Goal: Task Accomplishment & Management: Use online tool/utility

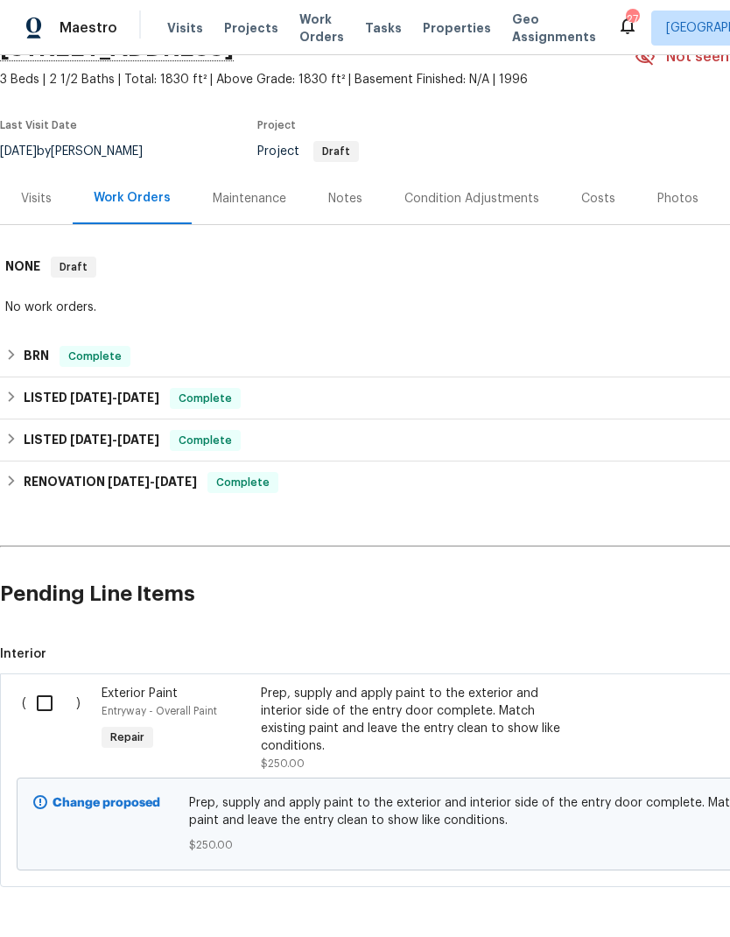
scroll to position [92, 0]
click at [316, 713] on div "Prep, supply and apply paint to the exterior and interior side of the entry doo…" at bounding box center [415, 721] width 308 height 70
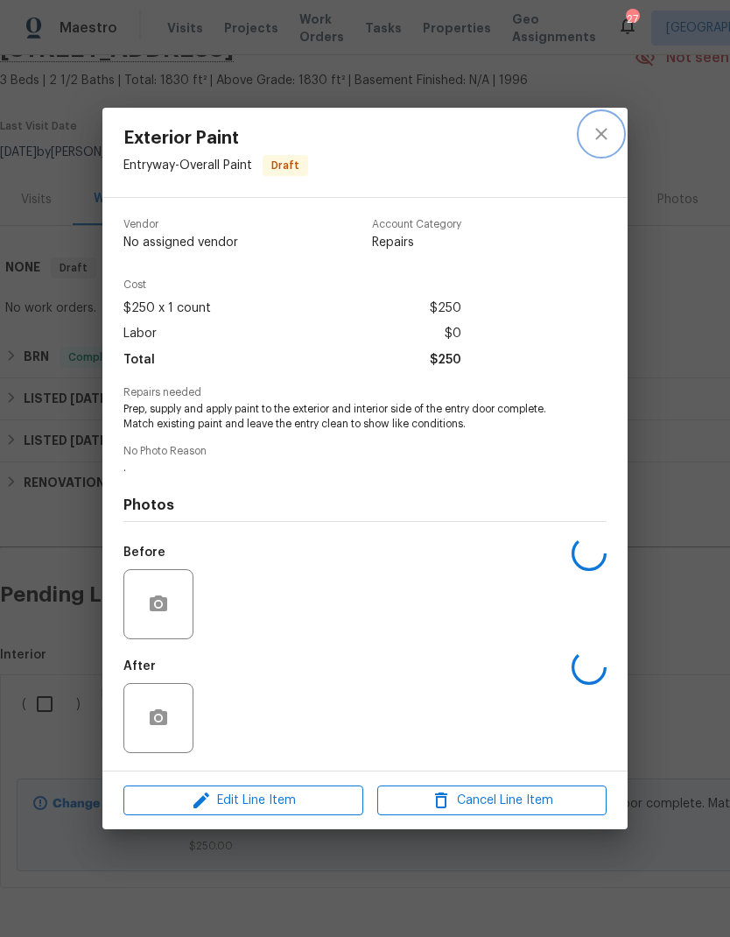
click at [611, 137] on icon "close" at bounding box center [601, 133] width 21 height 21
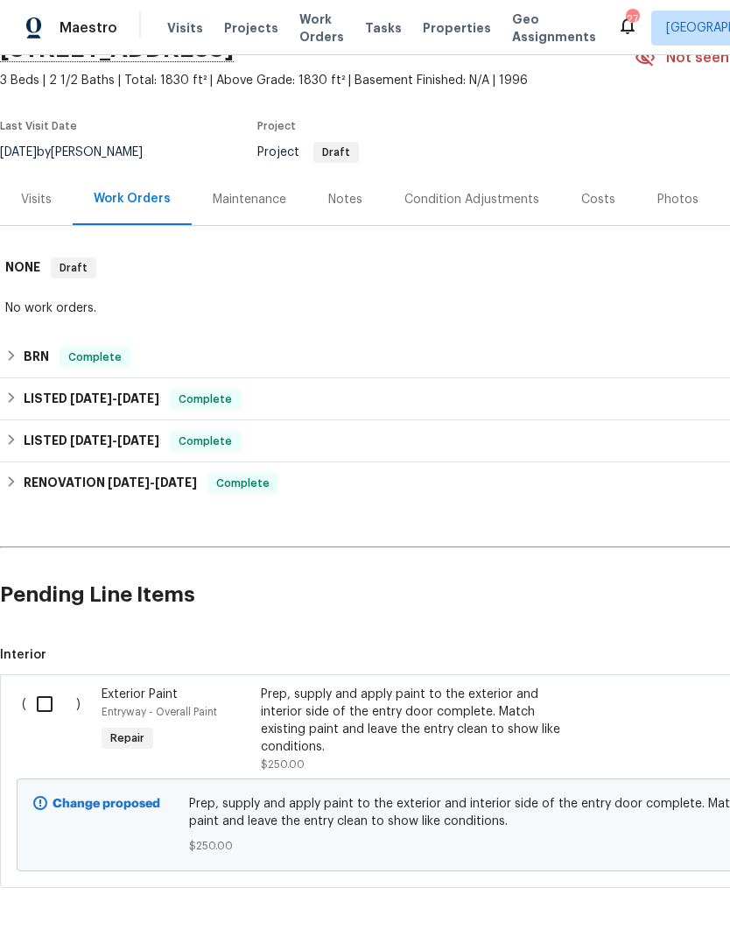
click at [40, 712] on input "checkbox" at bounding box center [51, 704] width 50 height 37
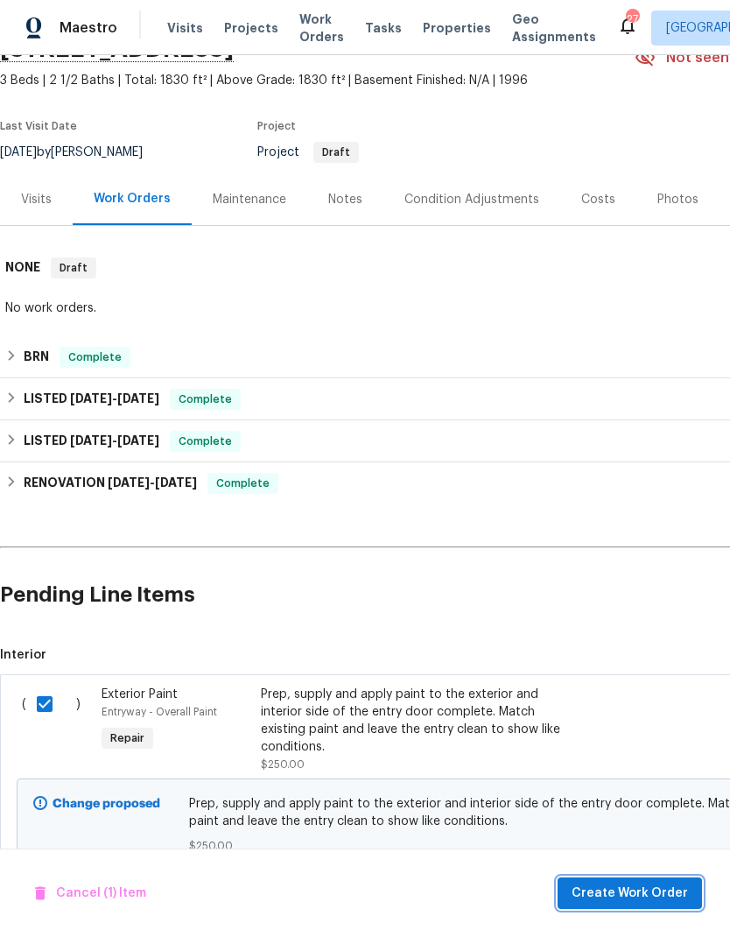
click at [620, 888] on span "Create Work Order" at bounding box center [630, 893] width 116 height 22
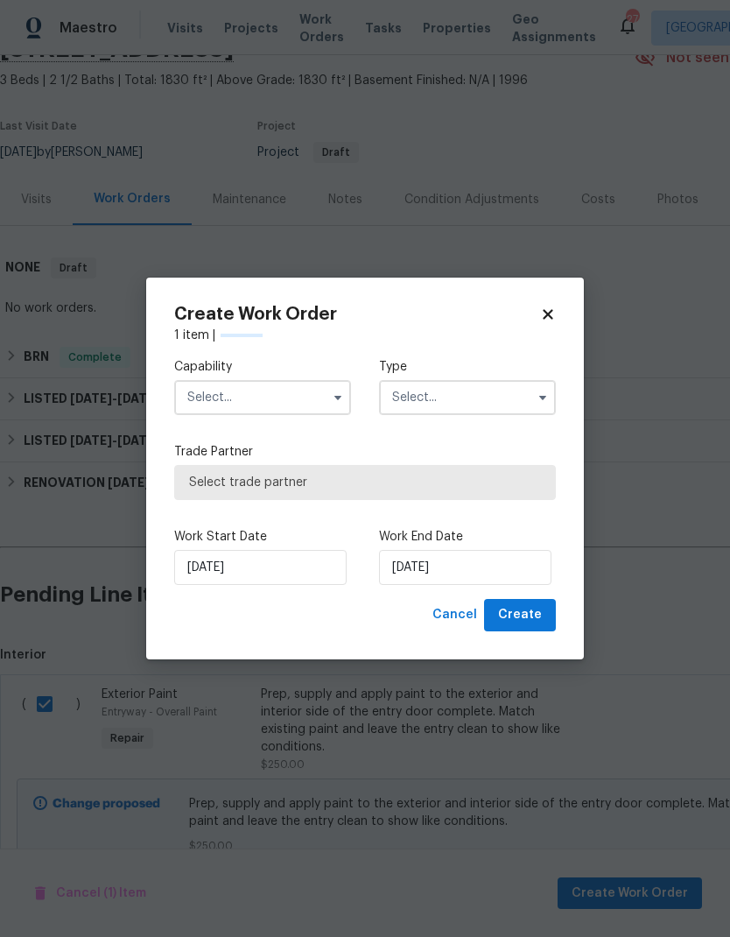
click at [229, 398] on input "text" at bounding box center [262, 397] width 177 height 35
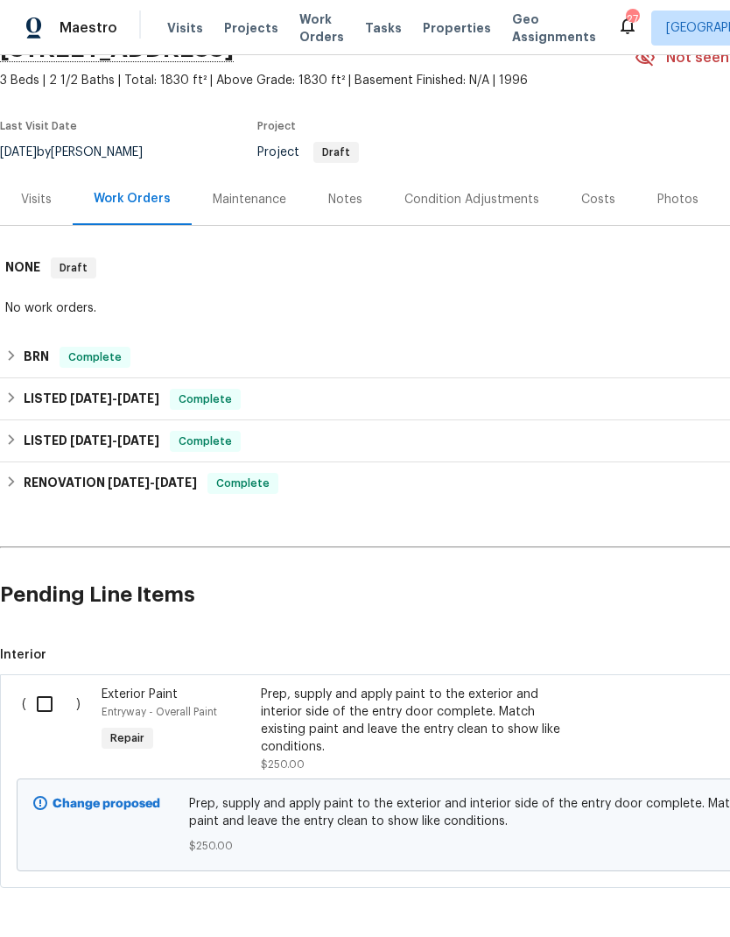
click at [47, 702] on input "checkbox" at bounding box center [51, 704] width 50 height 37
checkbox input "true"
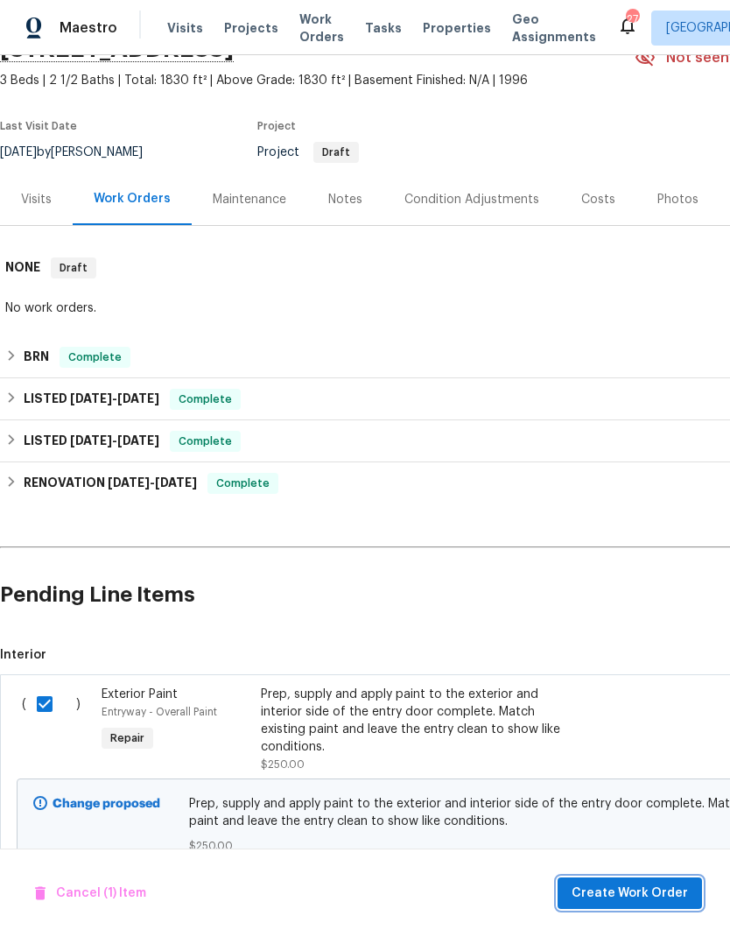
click at [636, 893] on span "Create Work Order" at bounding box center [630, 893] width 116 height 22
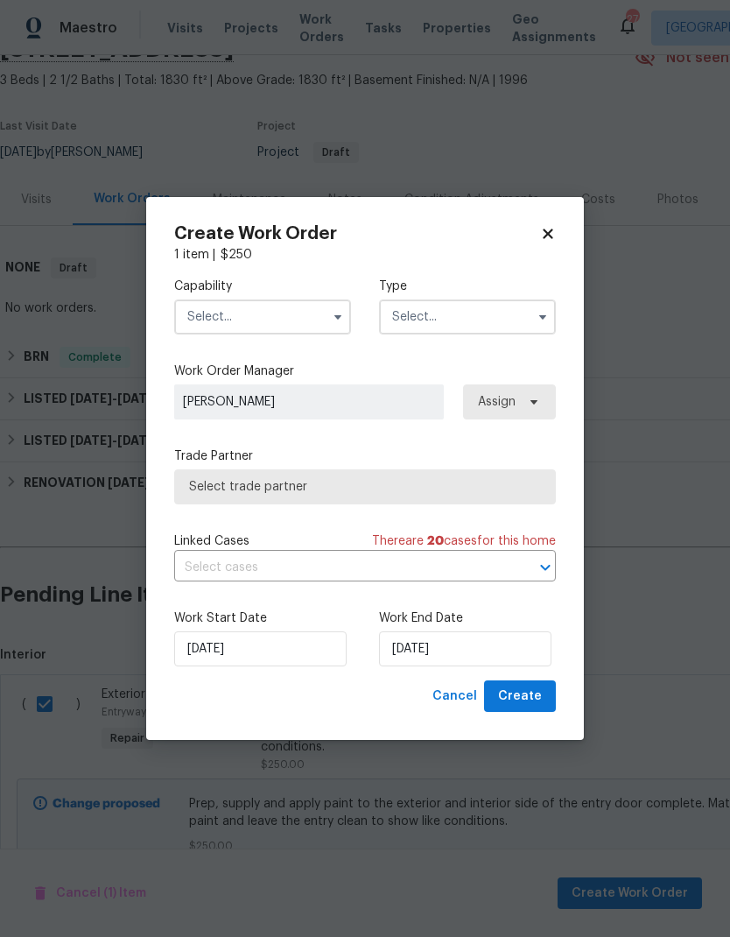
click at [223, 322] on input "text" at bounding box center [262, 316] width 177 height 35
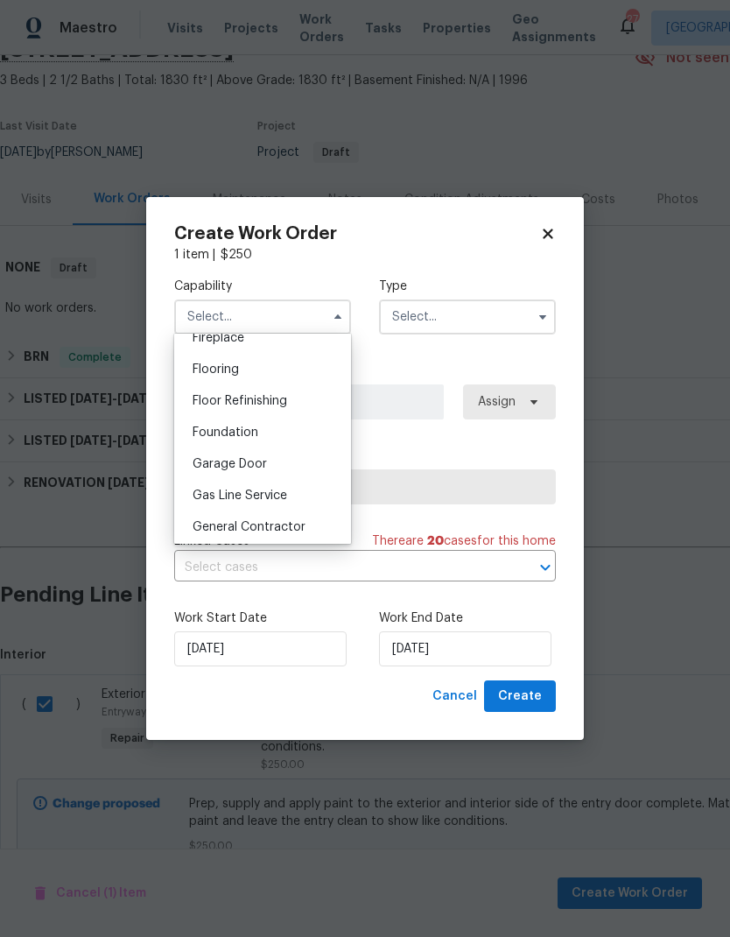
scroll to position [665, 0]
click at [241, 527] on span "General Contractor" at bounding box center [249, 526] width 113 height 12
type input "General Contractor"
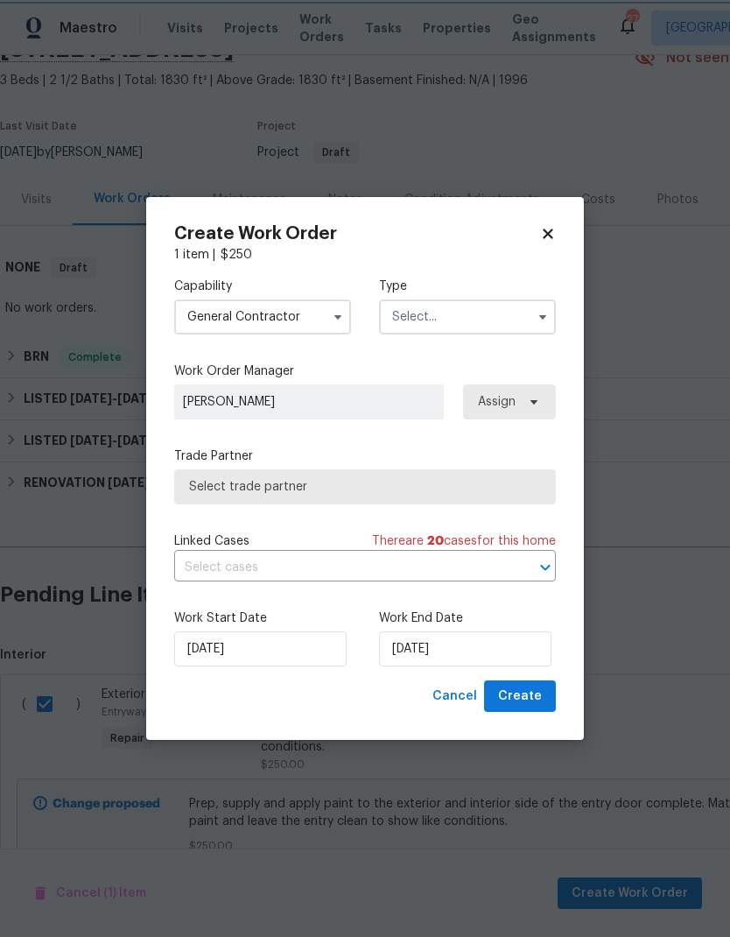
scroll to position [699, 0]
click at [503, 309] on input "text" at bounding box center [467, 316] width 177 height 35
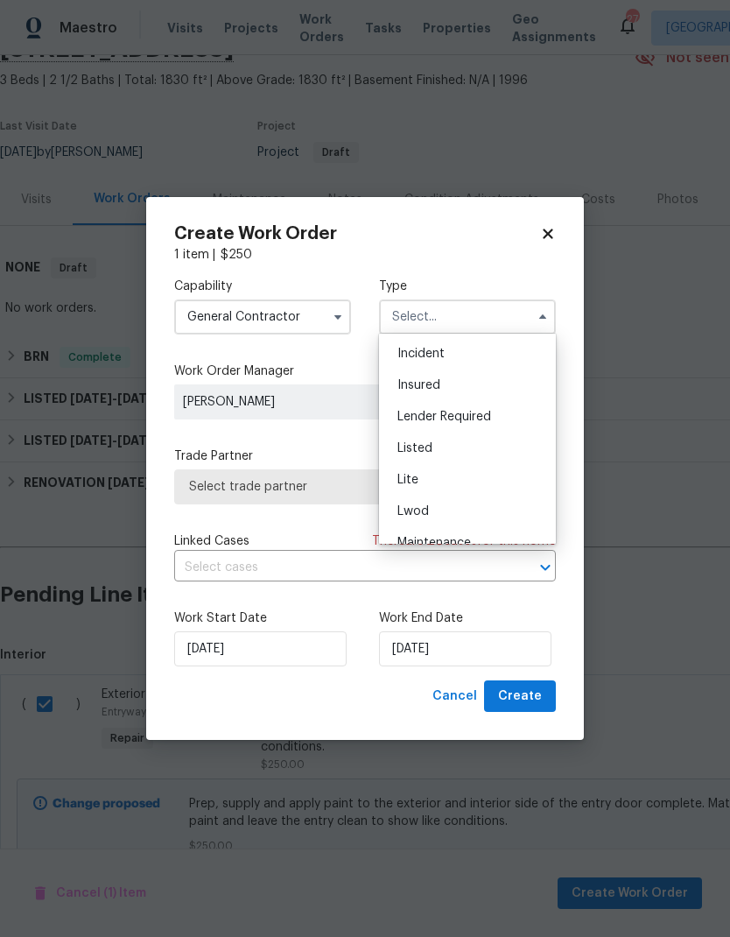
scroll to position [93, 0]
click at [503, 445] on div "Listed" at bounding box center [467, 450] width 168 height 32
type input "Listed"
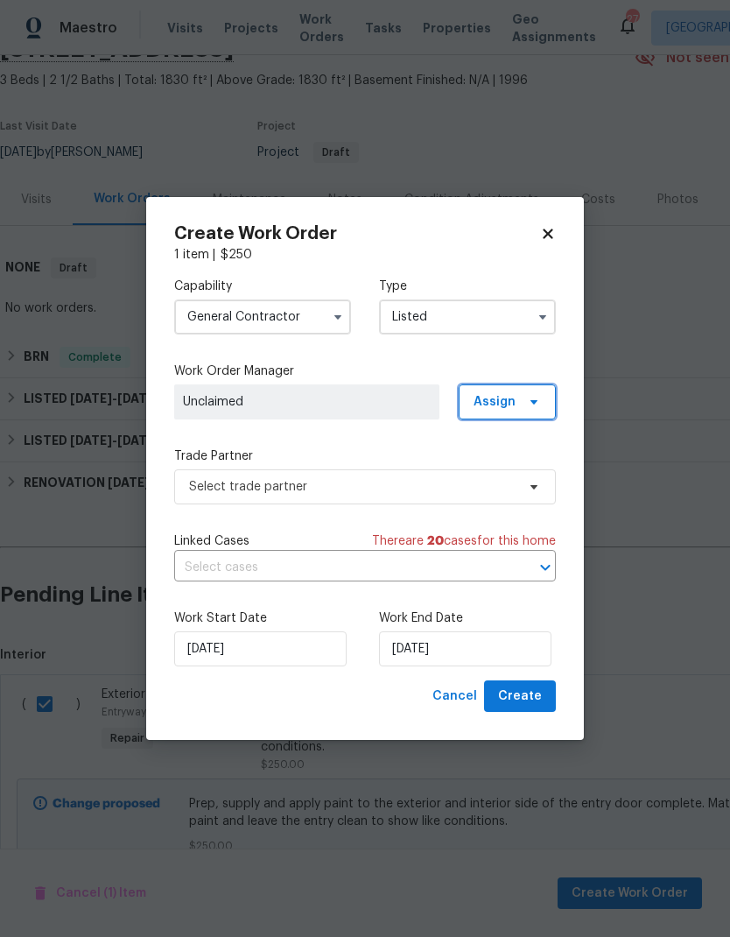
click at [524, 395] on span at bounding box center [531, 402] width 19 height 14
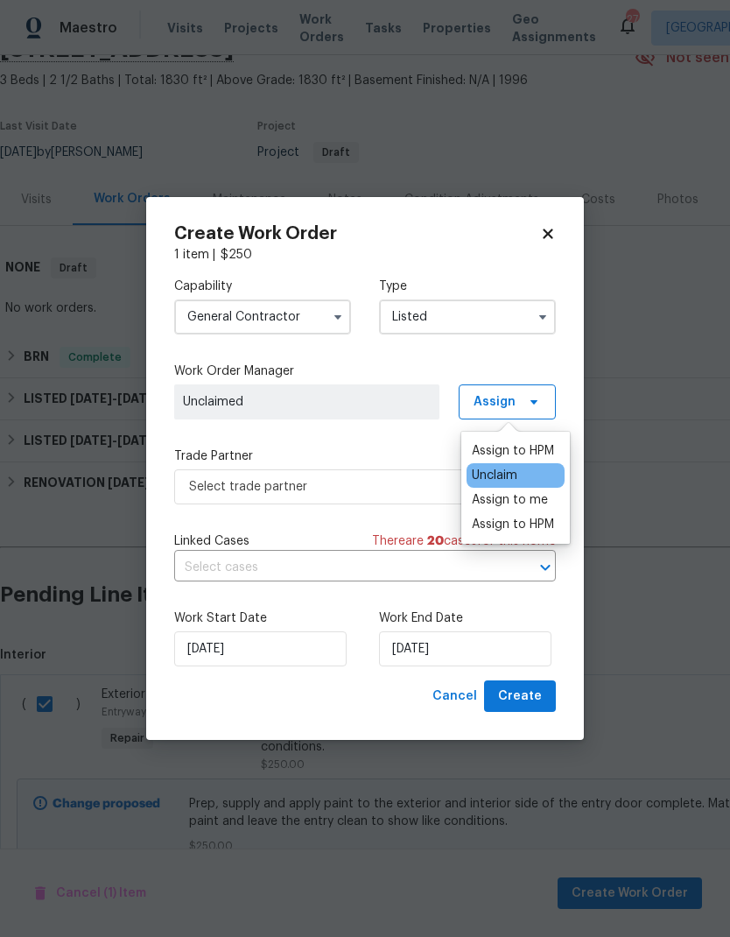
click at [539, 528] on div "Assign to HPM" at bounding box center [513, 525] width 82 height 18
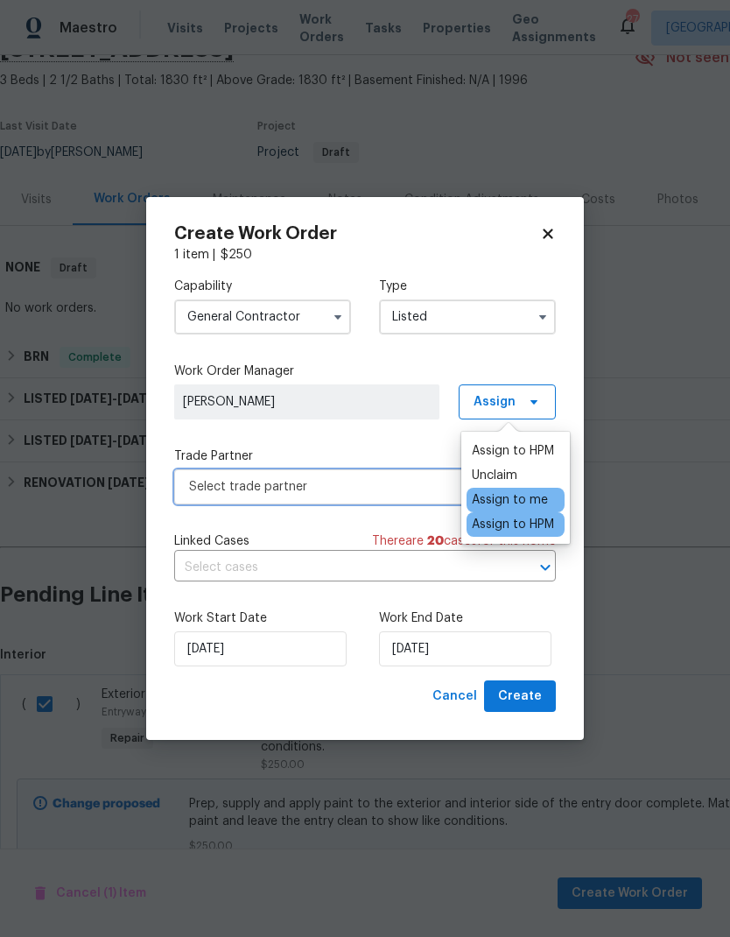
click at [224, 501] on span "Select trade partner" at bounding box center [365, 486] width 382 height 35
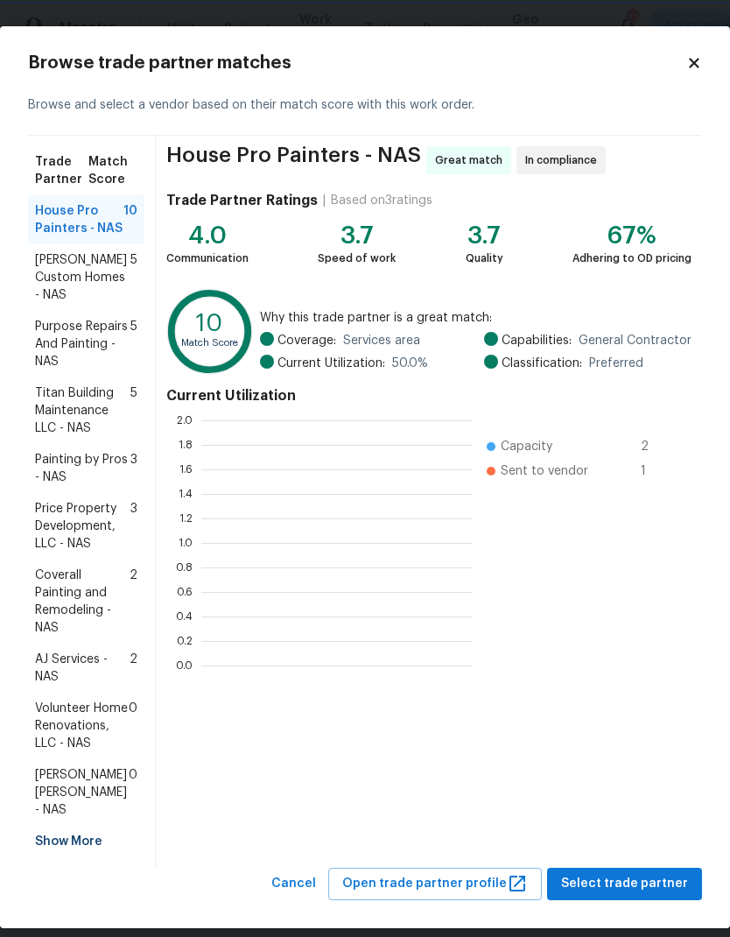
scroll to position [245, 271]
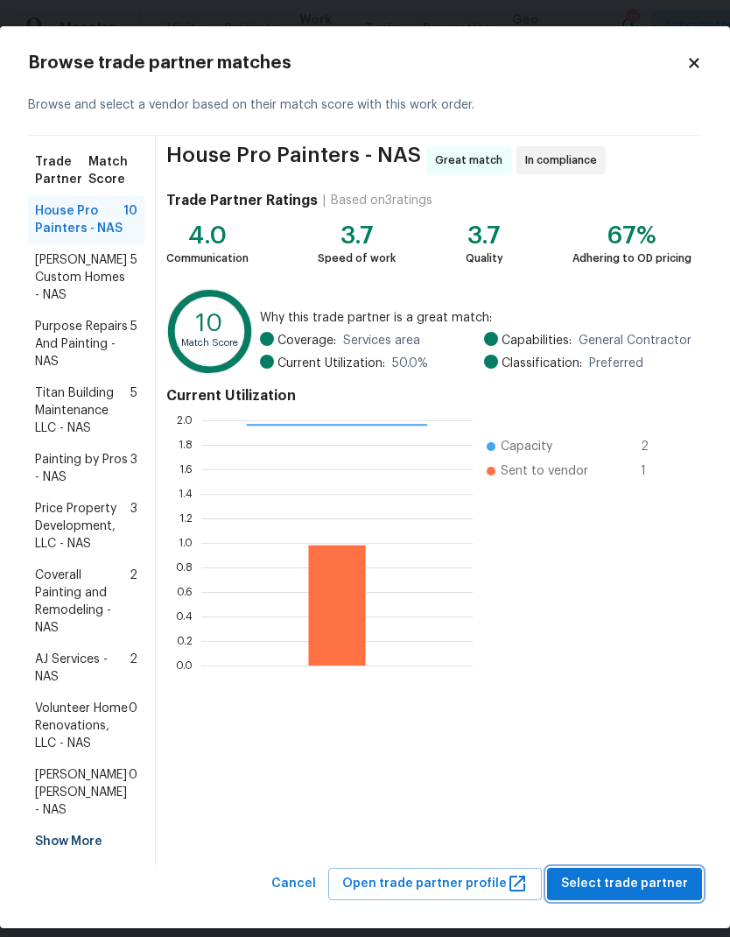
click at [637, 873] on span "Select trade partner" at bounding box center [624, 884] width 127 height 22
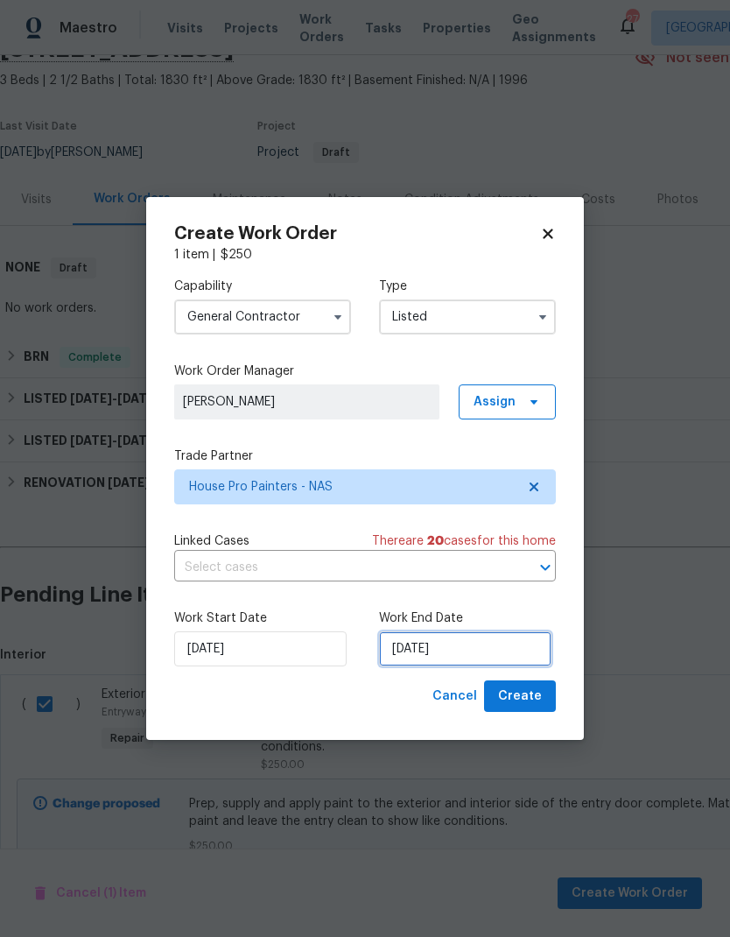
click at [411, 650] on input "[DATE]" at bounding box center [465, 648] width 172 height 35
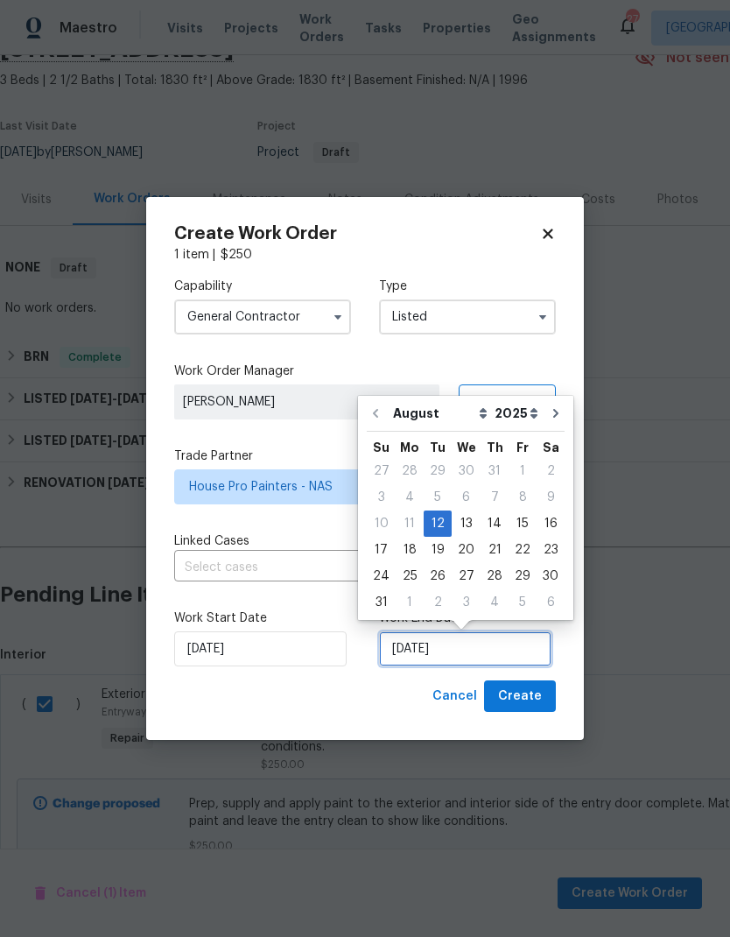
scroll to position [7, 0]
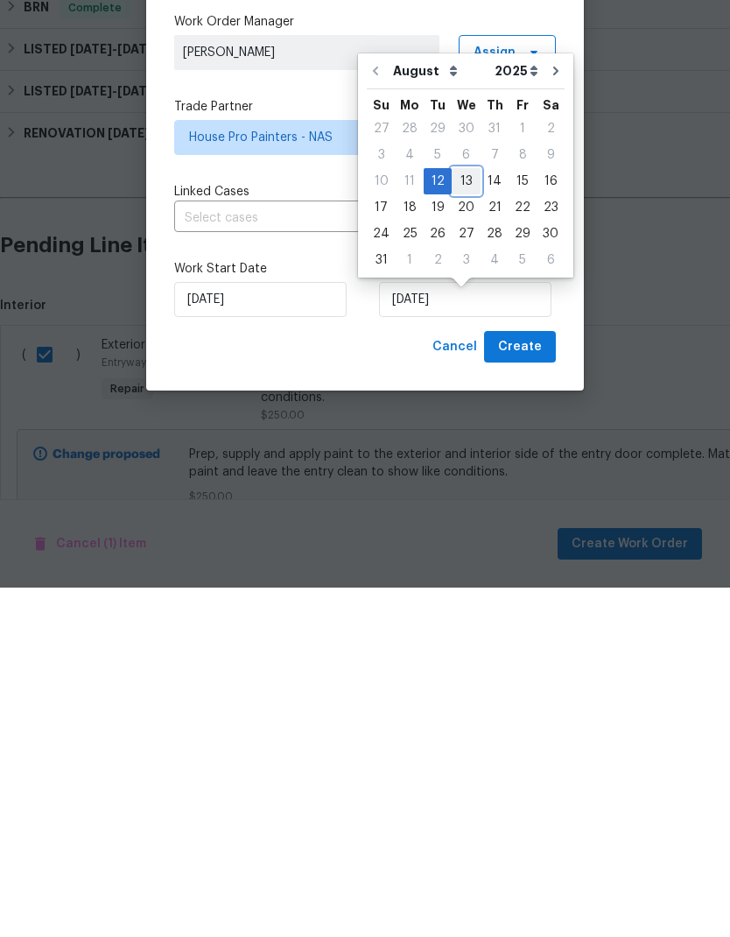
click at [456, 518] on div "13" at bounding box center [466, 530] width 29 height 25
type input "8/13/2025"
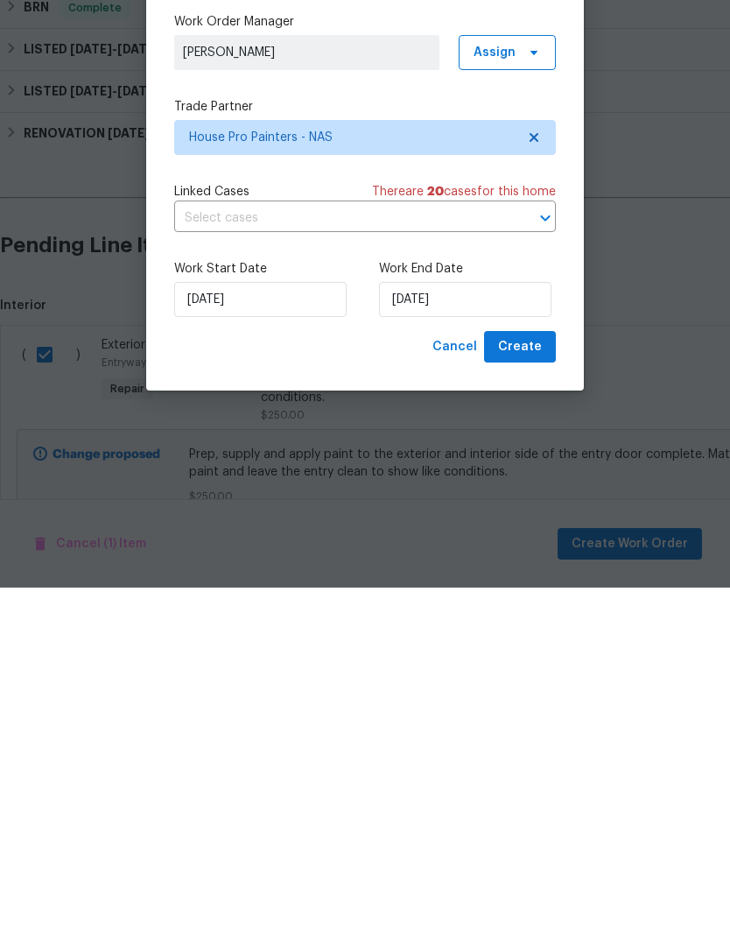
scroll to position [70, 0]
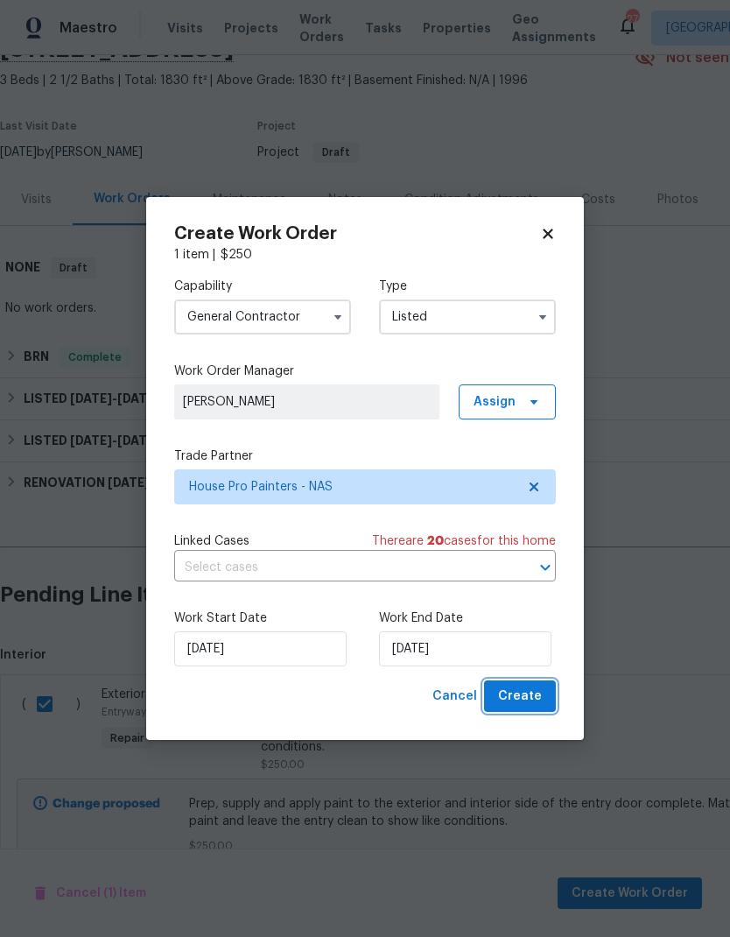
click at [524, 700] on span "Create" at bounding box center [520, 697] width 44 height 22
checkbox input "false"
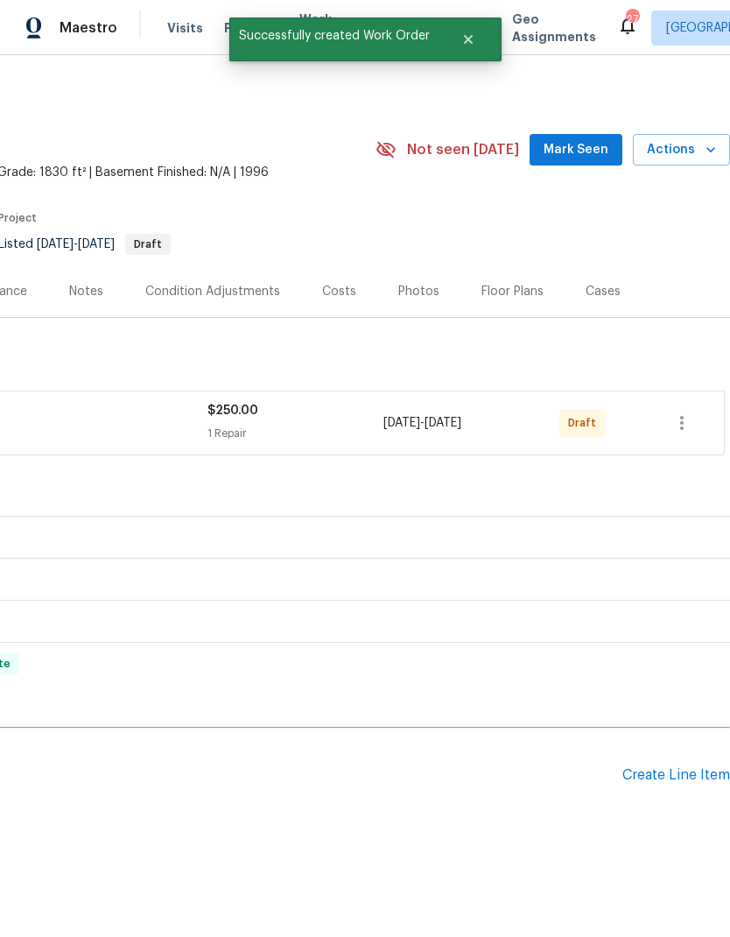
scroll to position [0, 259]
click at [681, 412] on icon "button" at bounding box center [682, 422] width 21 height 21
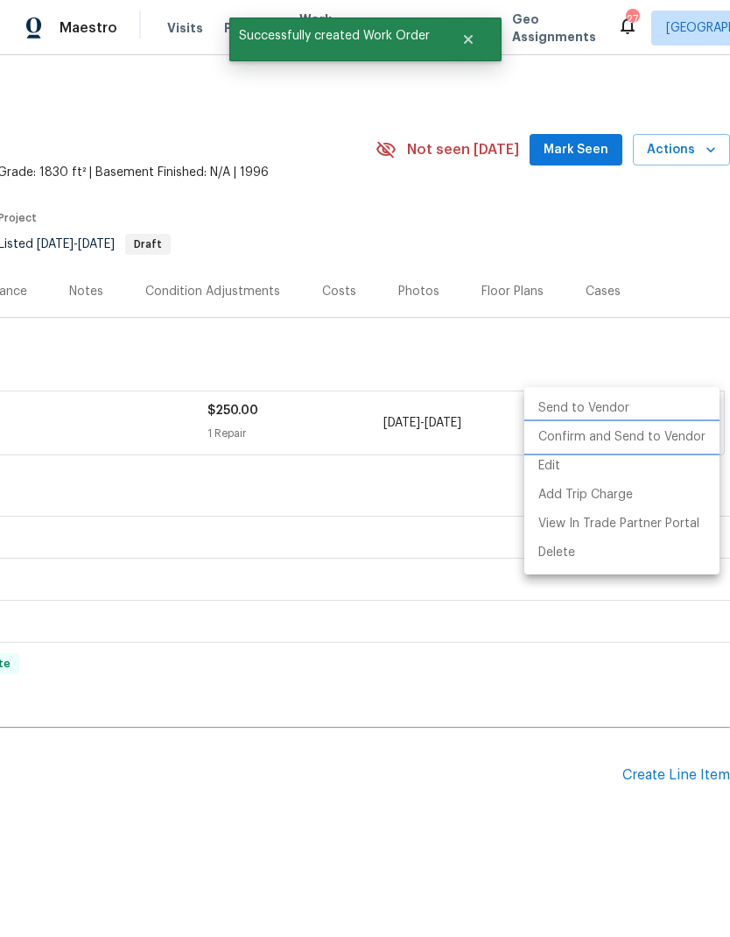
click at [658, 432] on li "Confirm and Send to Vendor" at bounding box center [621, 437] width 195 height 29
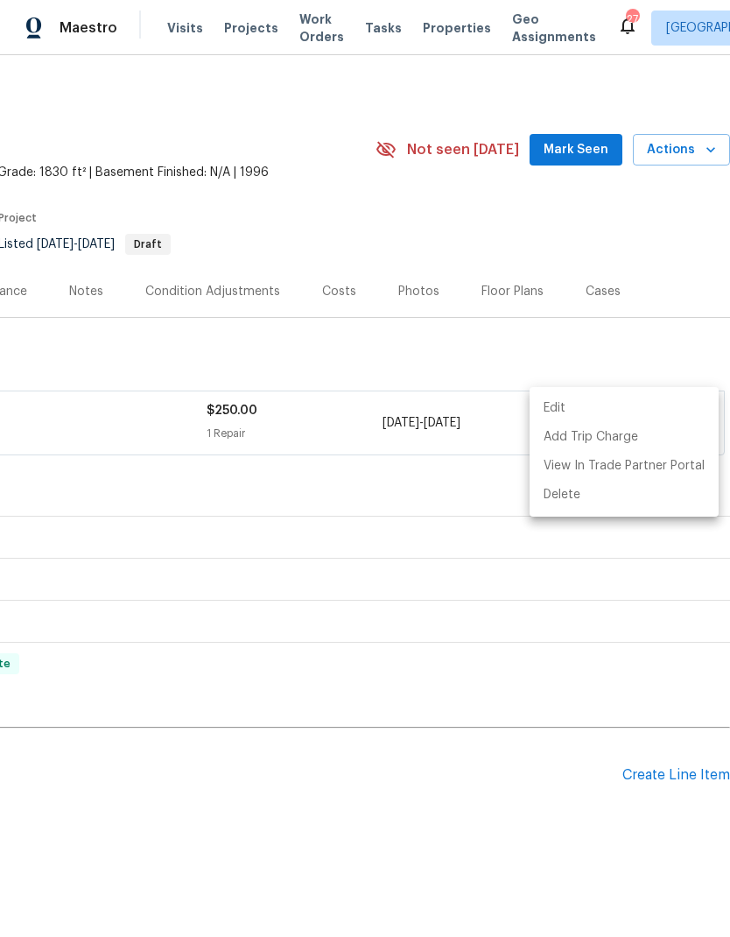
click at [301, 216] on div at bounding box center [365, 468] width 730 height 937
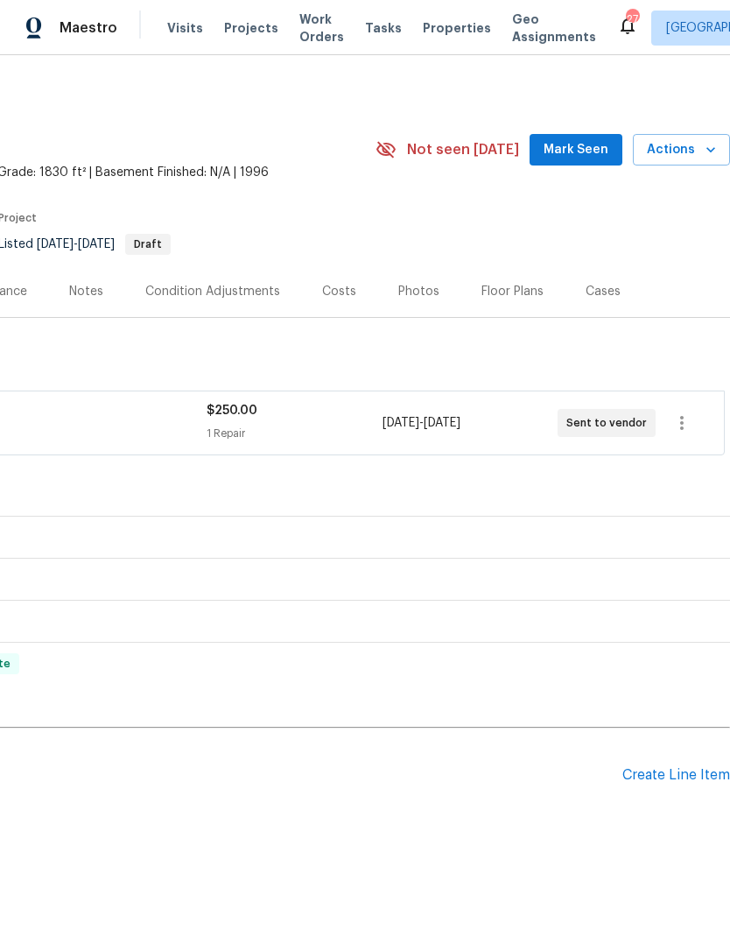
click at [308, 28] on span "Work Orders" at bounding box center [321, 28] width 45 height 35
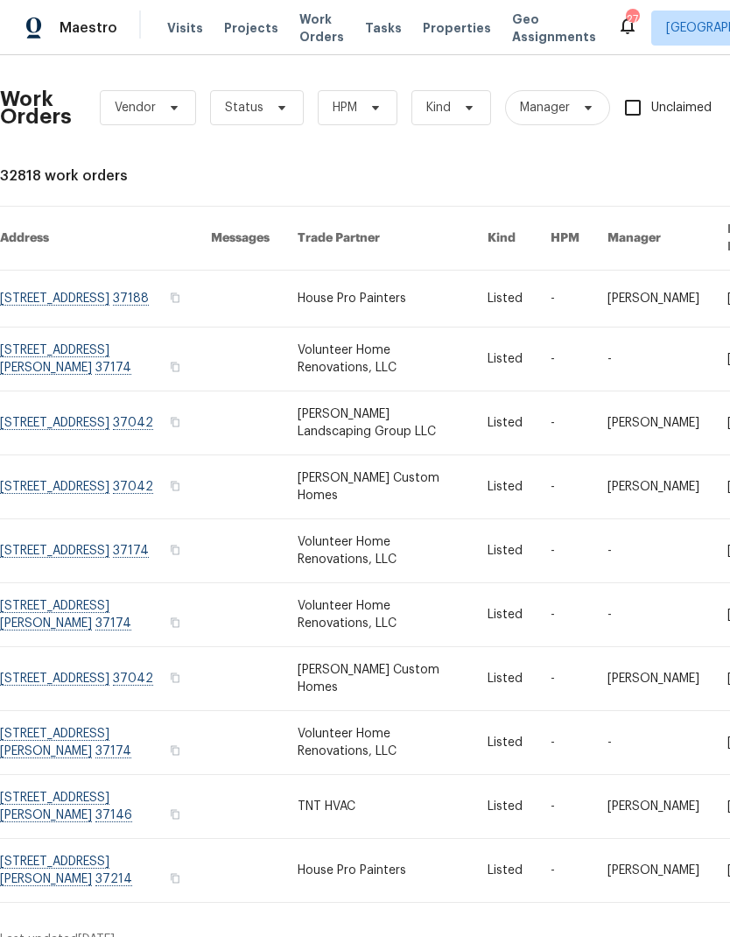
click at [402, 284] on link at bounding box center [393, 299] width 190 height 56
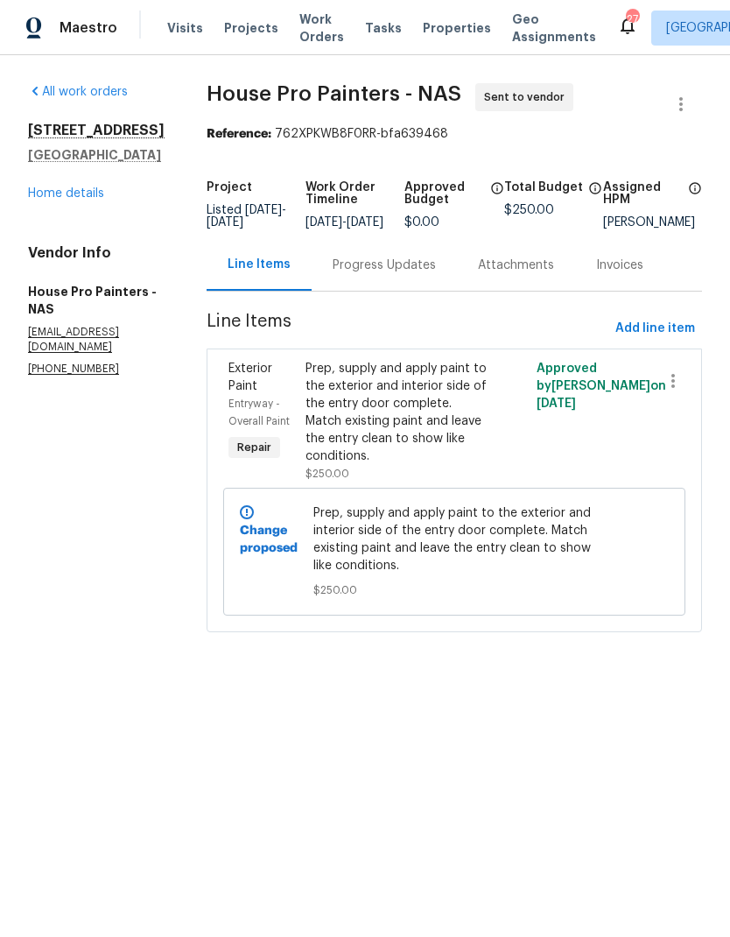
click at [367, 417] on div "Prep, supply and apply paint to the exterior and interior side of the entry doo…" at bounding box center [397, 412] width 182 height 105
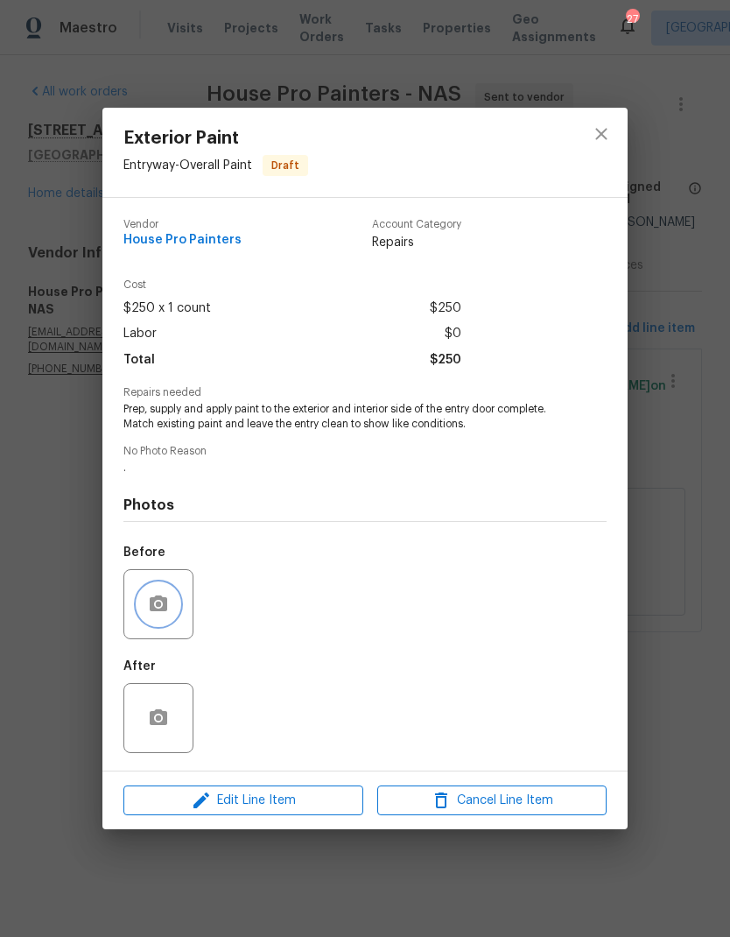
click at [156, 602] on icon "button" at bounding box center [159, 603] width 18 height 16
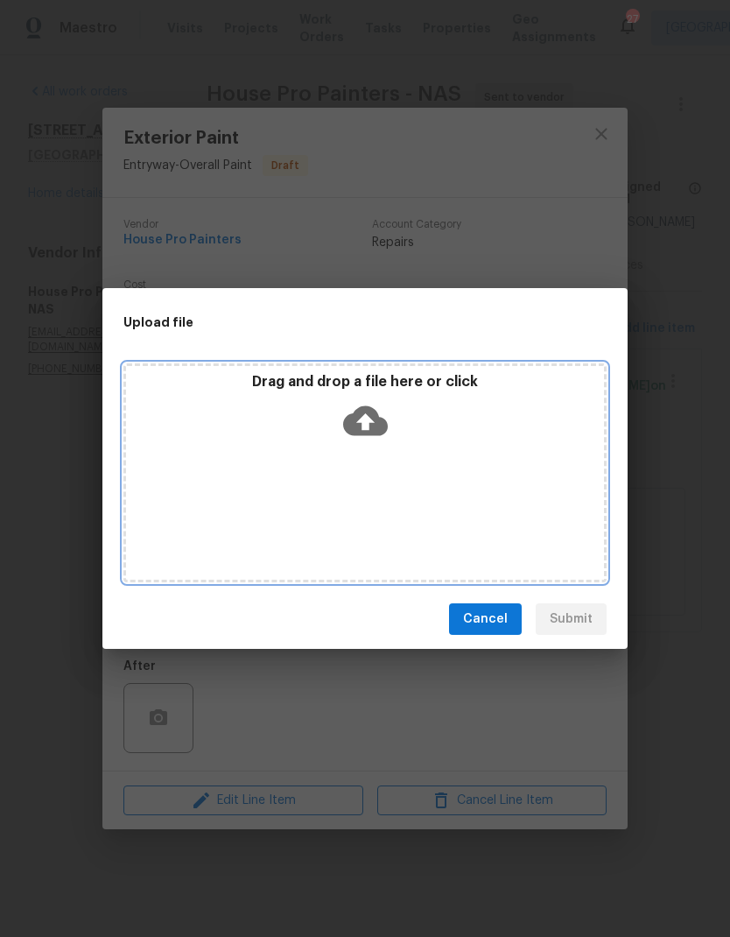
click at [348, 417] on icon at bounding box center [365, 421] width 45 height 30
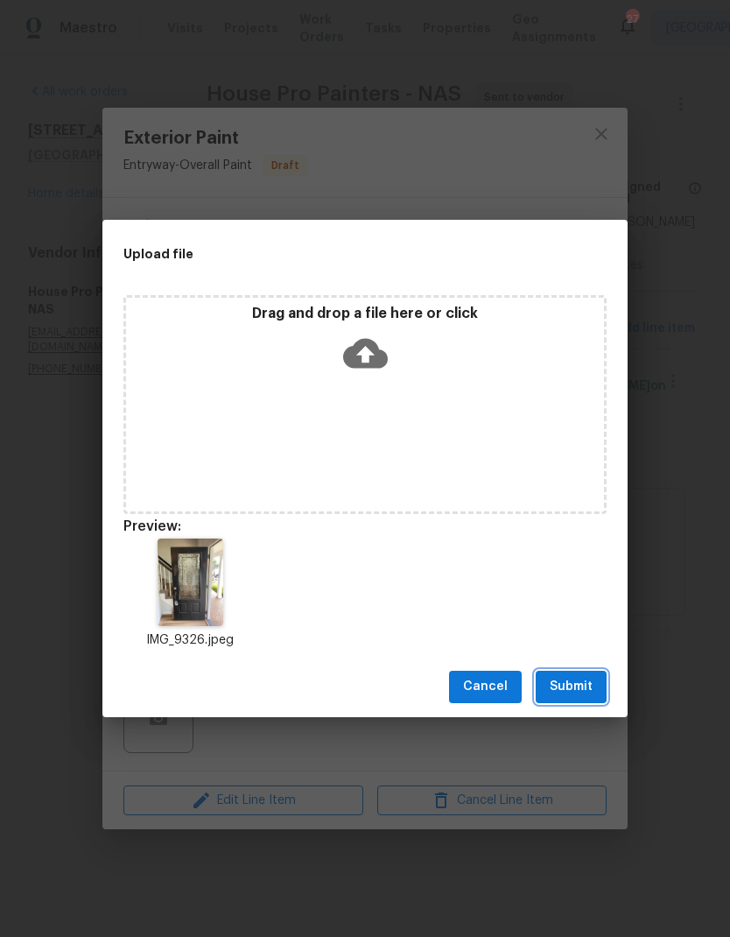
click at [567, 698] on button "Submit" at bounding box center [571, 687] width 71 height 32
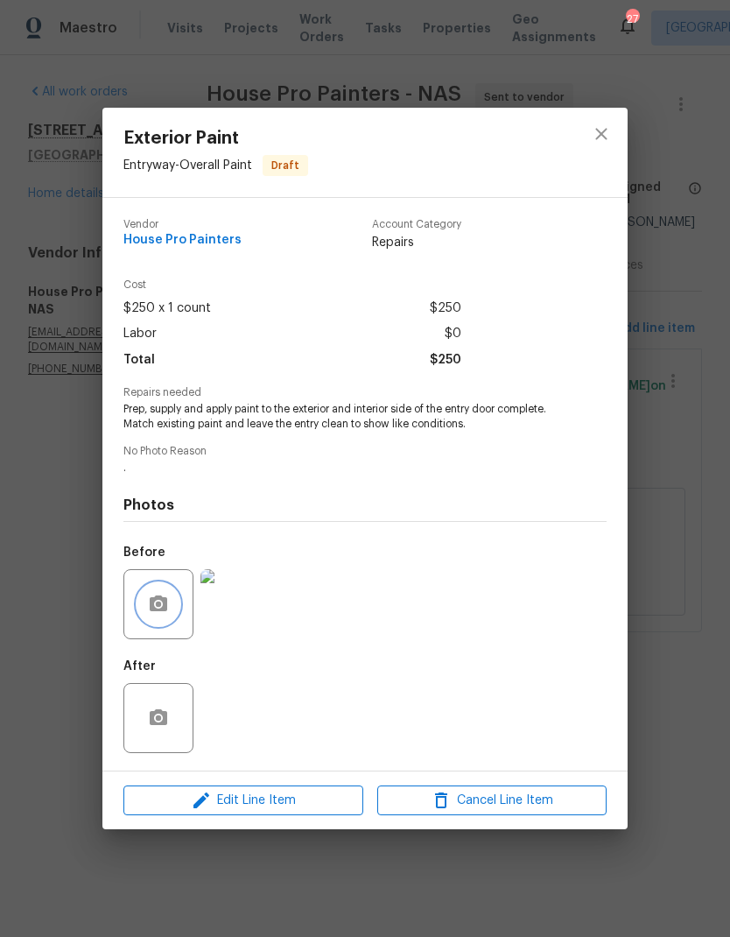
click at [156, 598] on icon "button" at bounding box center [159, 603] width 18 height 16
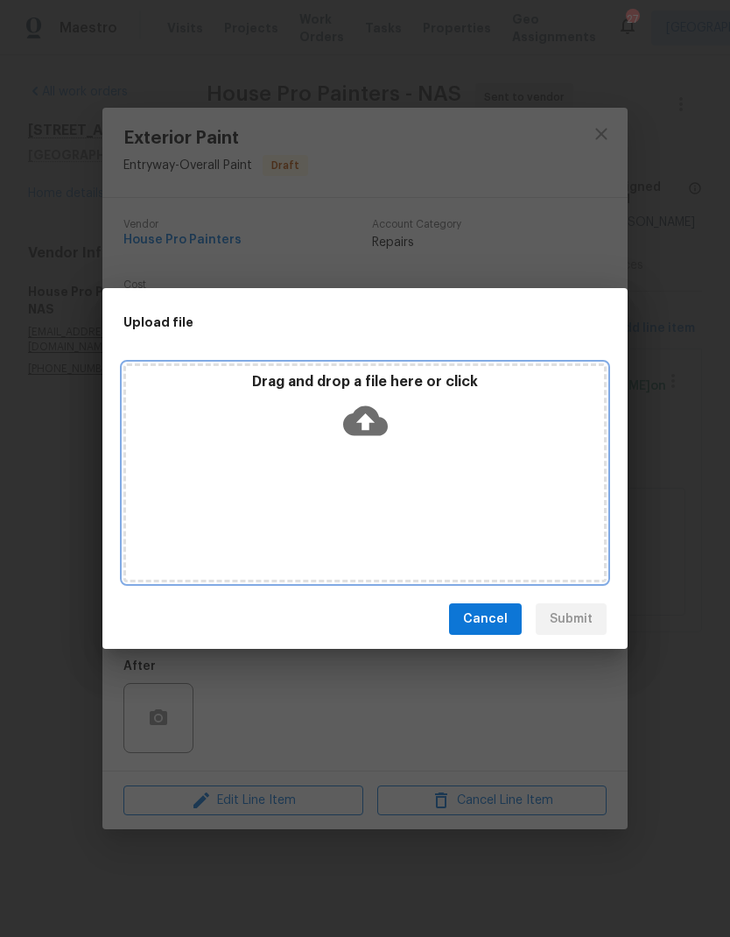
click at [371, 415] on icon at bounding box center [365, 421] width 45 height 30
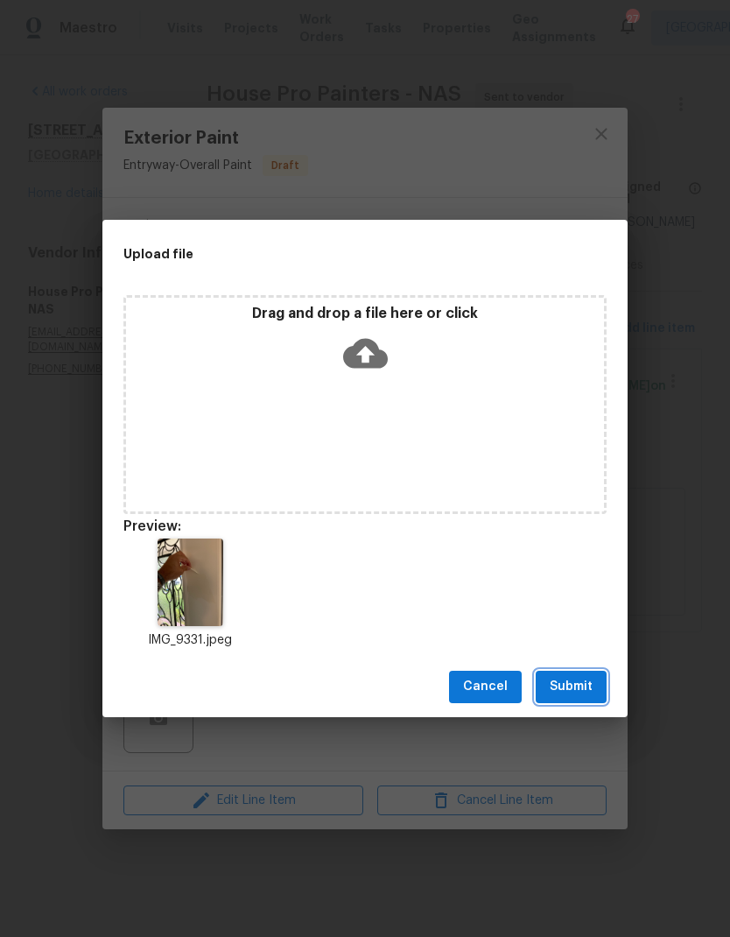
click at [569, 696] on span "Submit" at bounding box center [571, 687] width 43 height 22
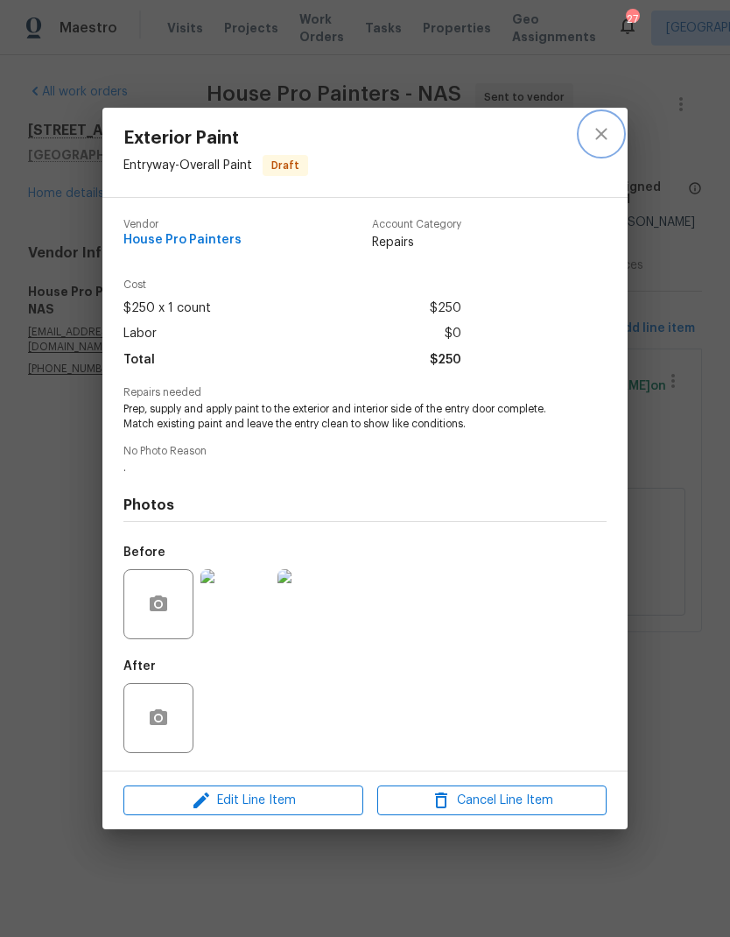
click at [619, 134] on button "close" at bounding box center [601, 134] width 42 height 42
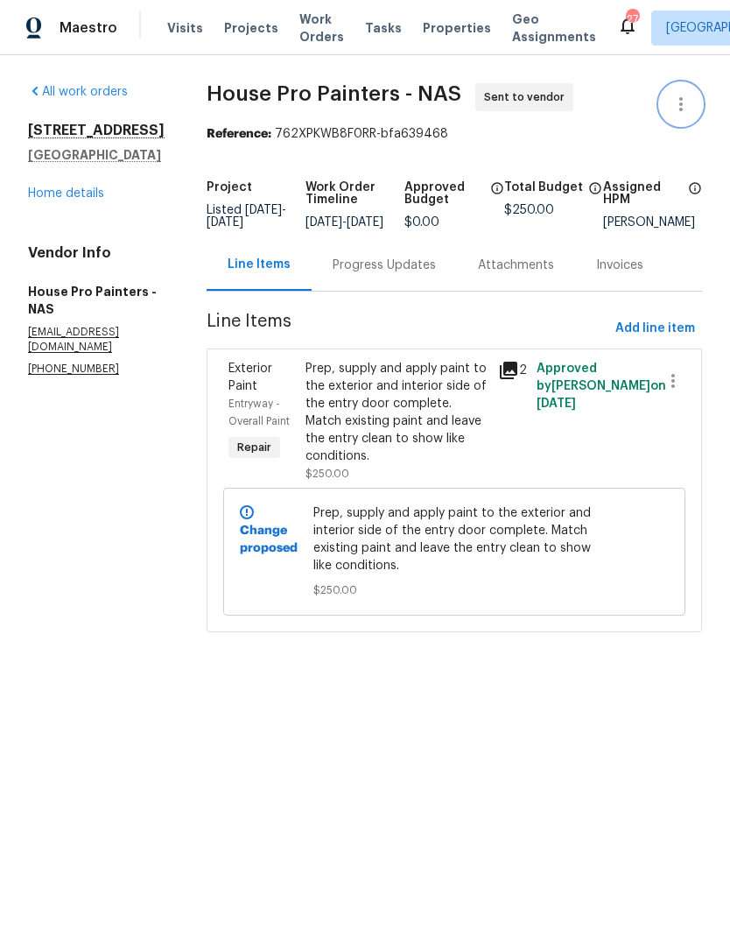
click at [693, 102] on button "button" at bounding box center [681, 104] width 42 height 42
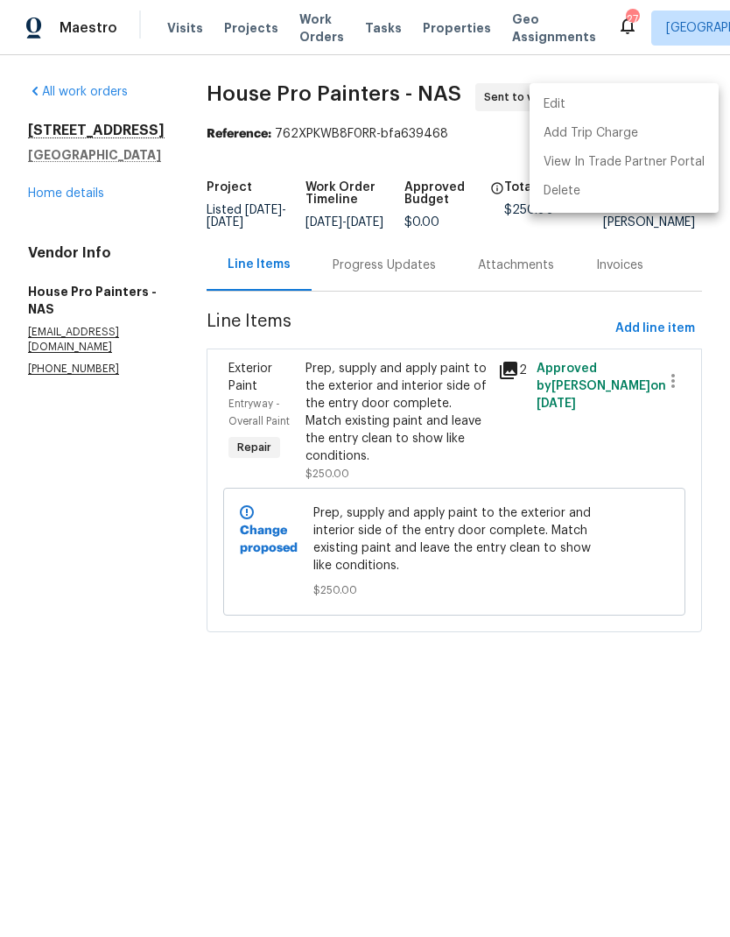
click at [485, 308] on div at bounding box center [365, 468] width 730 height 937
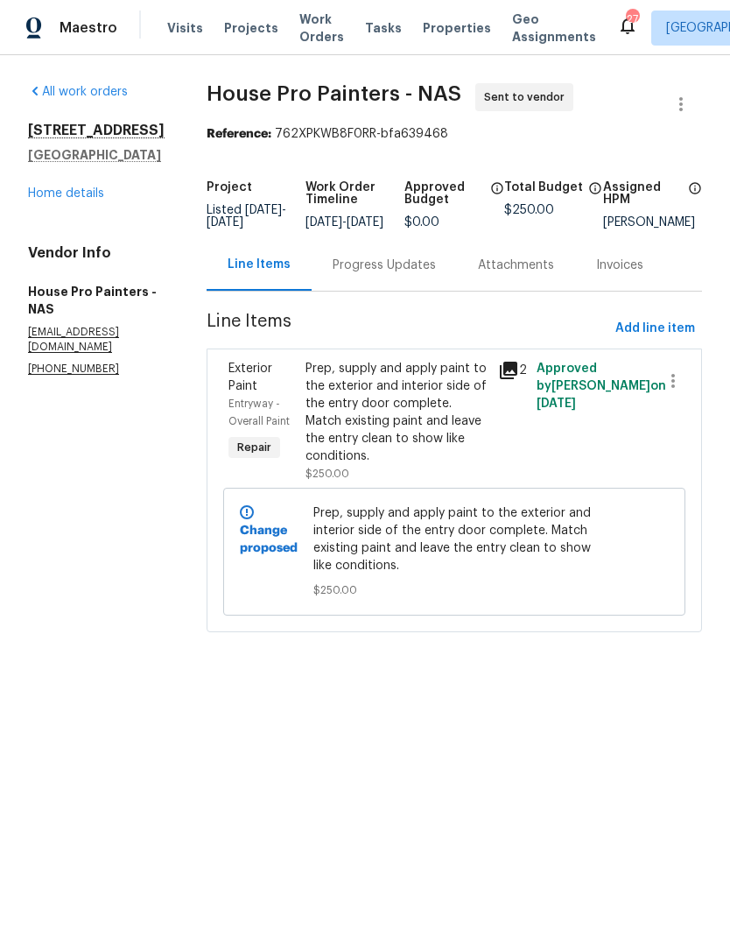
click at [399, 274] on div "Progress Updates" at bounding box center [384, 266] width 103 height 18
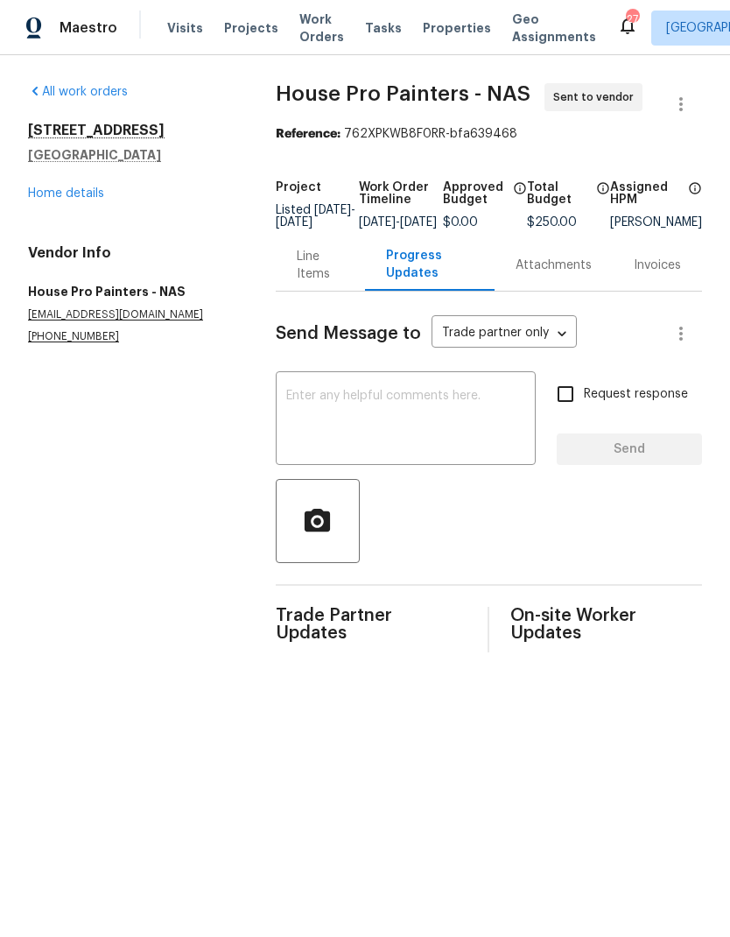
click at [439, 421] on textarea at bounding box center [405, 420] width 239 height 61
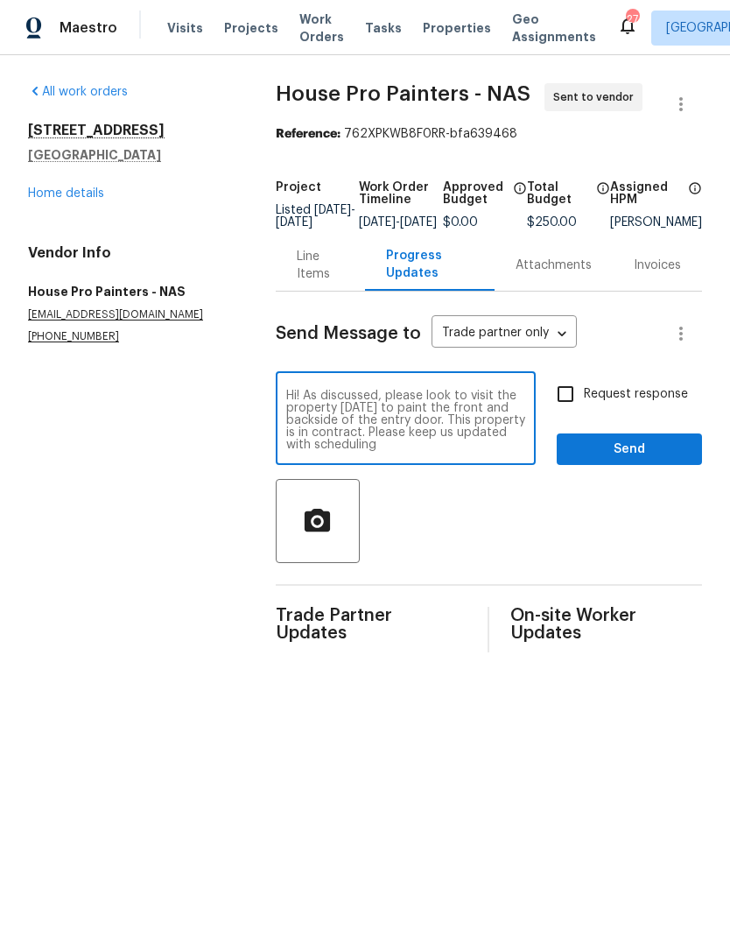
click at [363, 446] on textarea "Hi! As discussed, please look to visit the property tomorrow to paint the front…" at bounding box center [405, 420] width 239 height 61
click at [363, 447] on textarea "Hi! As discussed, please look to visit the property tomorrow to paint the front…" at bounding box center [405, 420] width 239 height 61
type textarea "Hi! As discussed, please look to visit the property tomorrow to paint the front…"
click at [127, 482] on section "All work orders 104 Hunterwood Dr White House, TN 37188 Home details Vendor Inf…" at bounding box center [131, 367] width 206 height 569
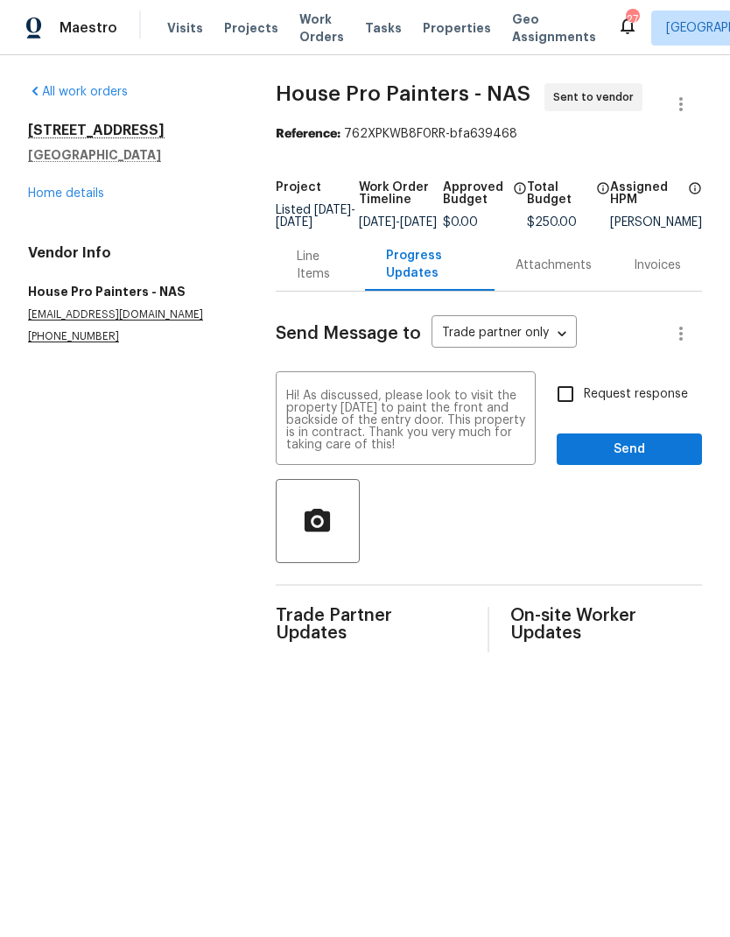
click at [583, 392] on input "Request response" at bounding box center [565, 394] width 37 height 37
click at [574, 407] on input "Request response" at bounding box center [565, 394] width 37 height 37
checkbox input "false"
click at [608, 452] on span "Send" at bounding box center [629, 450] width 117 height 22
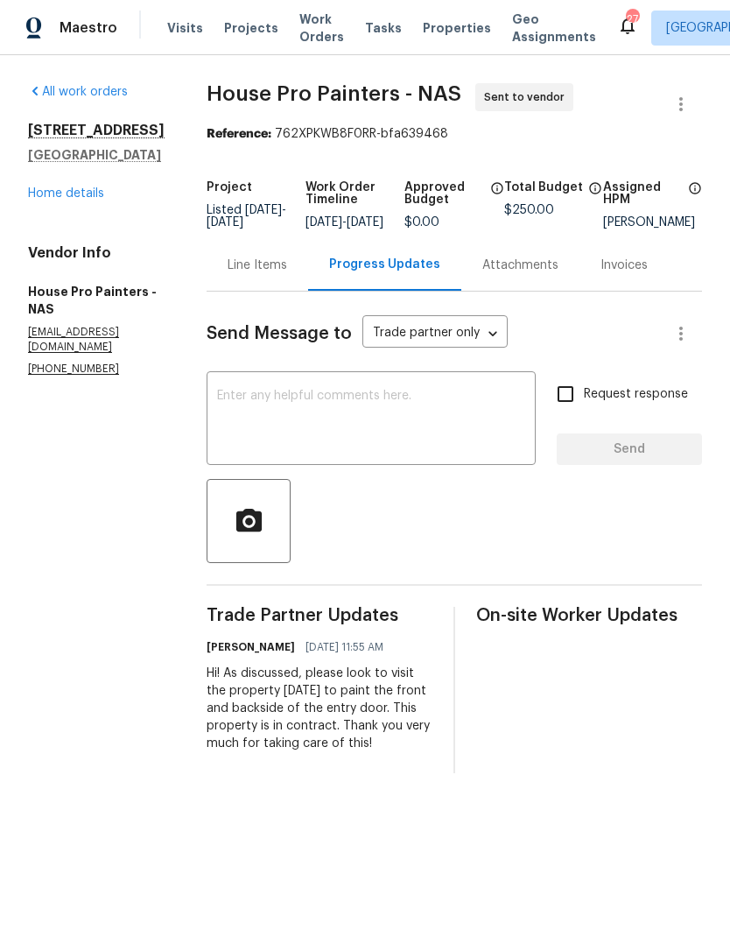
click at [182, 19] on span "Visits" at bounding box center [185, 28] width 36 height 18
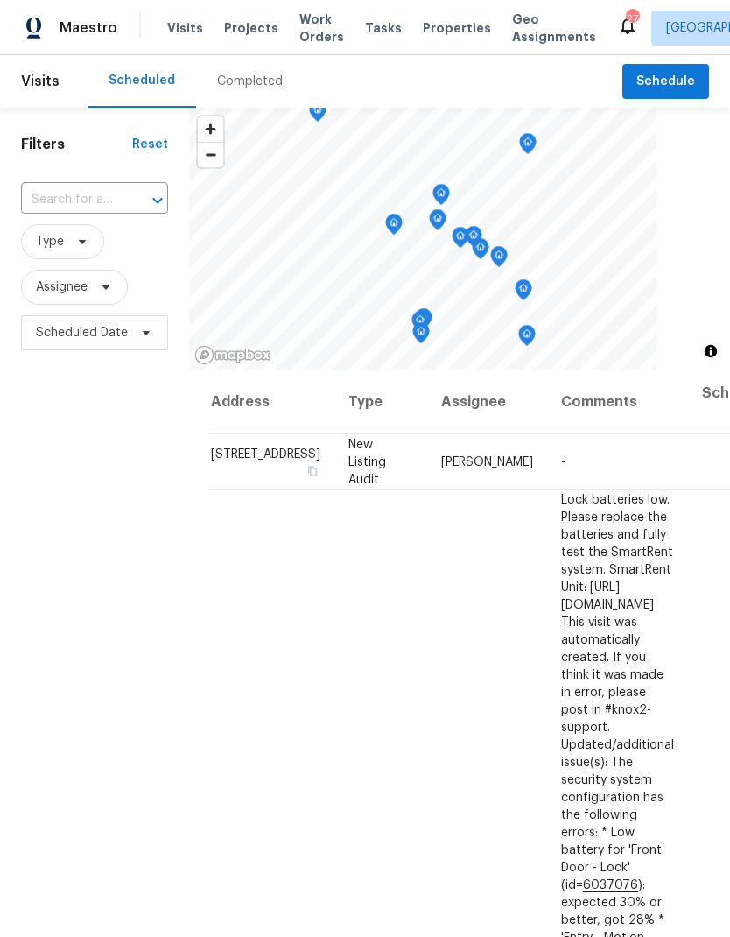
click at [247, 78] on div "Completed" at bounding box center [250, 82] width 66 height 18
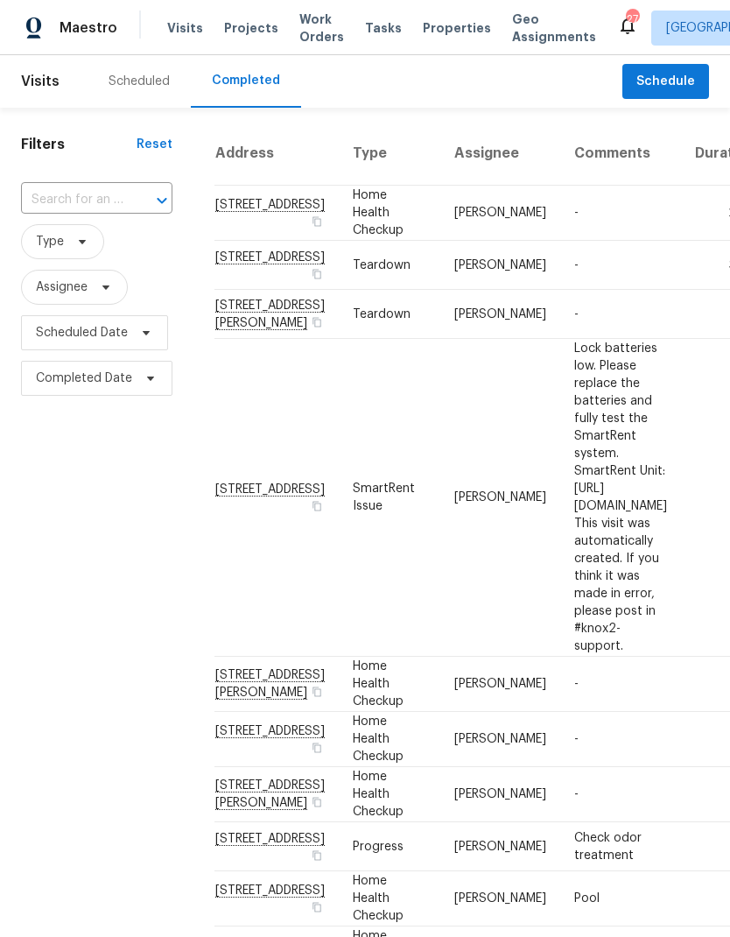
click at [138, 73] on div "Scheduled" at bounding box center [139, 82] width 61 height 18
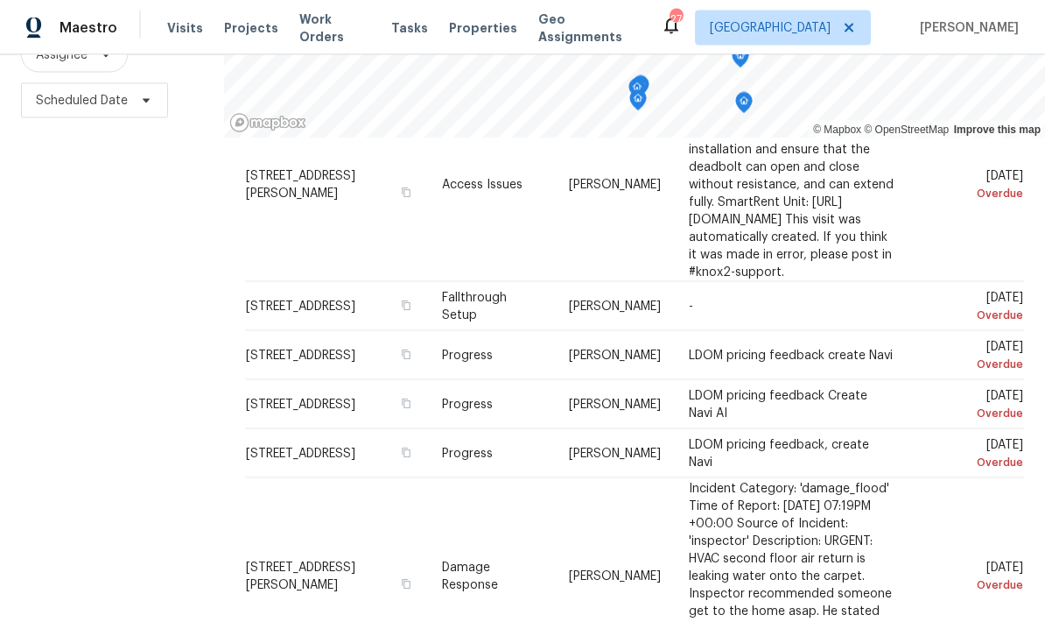
scroll to position [70, 0]
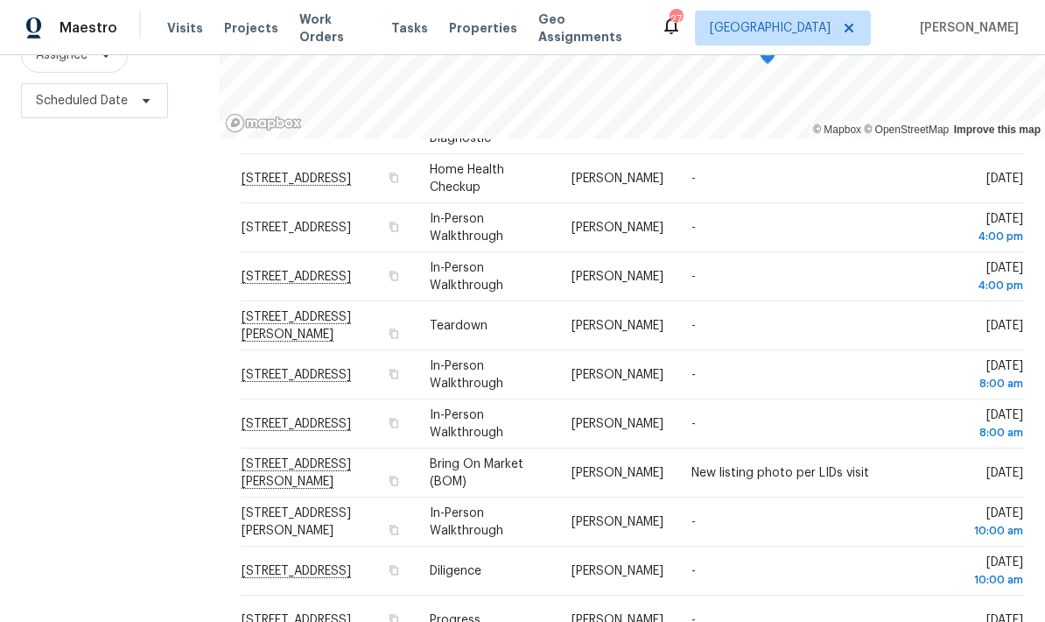
scroll to position [614, 0]
